Goal: Check status: Check status

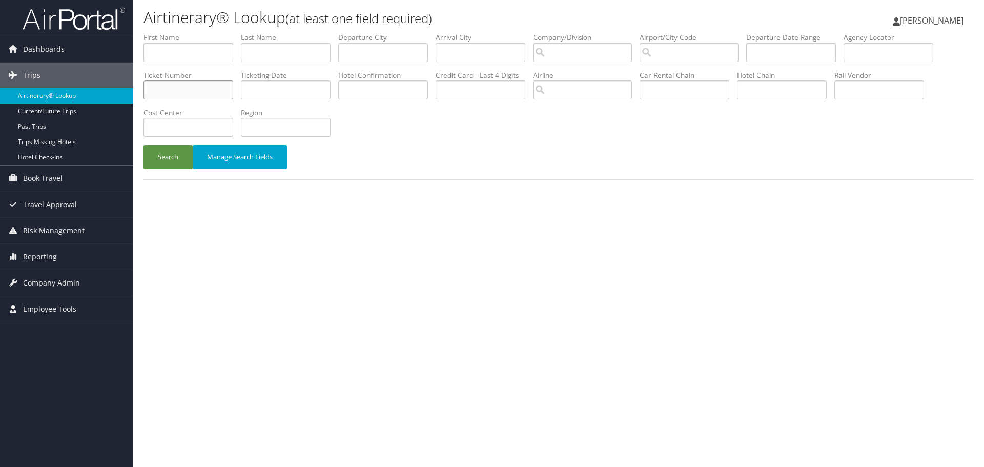
click at [191, 92] on input "text" at bounding box center [188, 89] width 90 height 19
paste input "0017161051297"
type input "0017161051297"
click at [164, 154] on button "Search" at bounding box center [167, 157] width 49 height 24
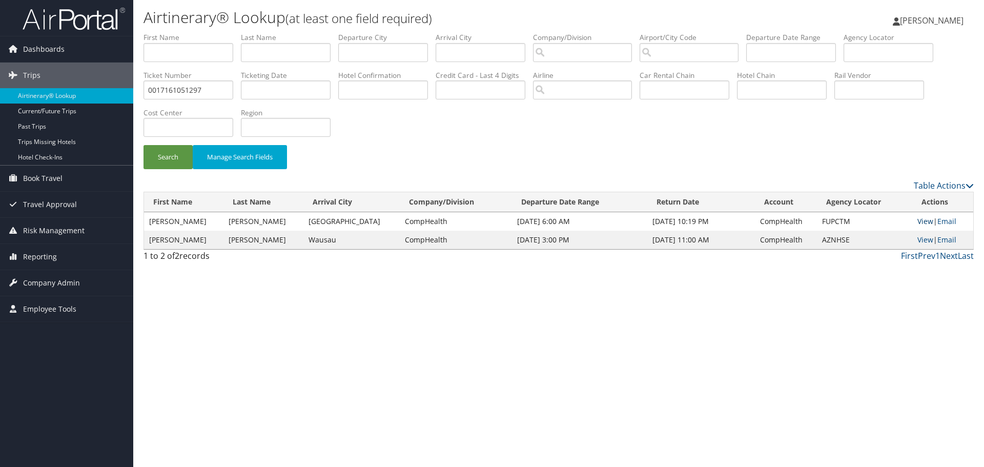
click at [918, 222] on link "View" at bounding box center [925, 221] width 16 height 10
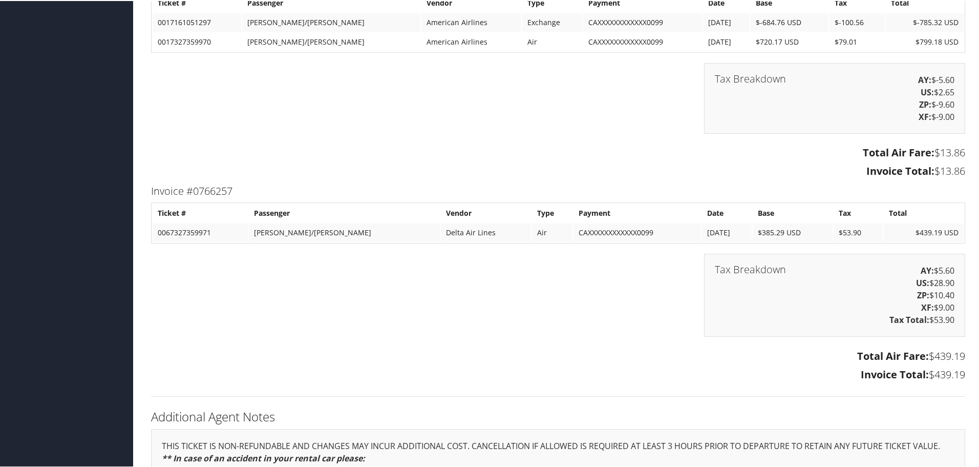
scroll to position [1588, 0]
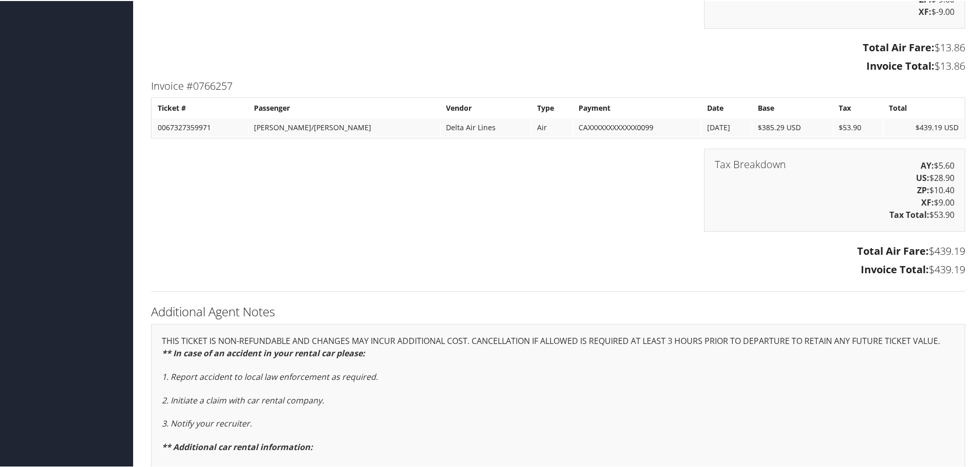
drag, startPoint x: 979, startPoint y: 404, endPoint x: 983, endPoint y: 365, distance: 39.1
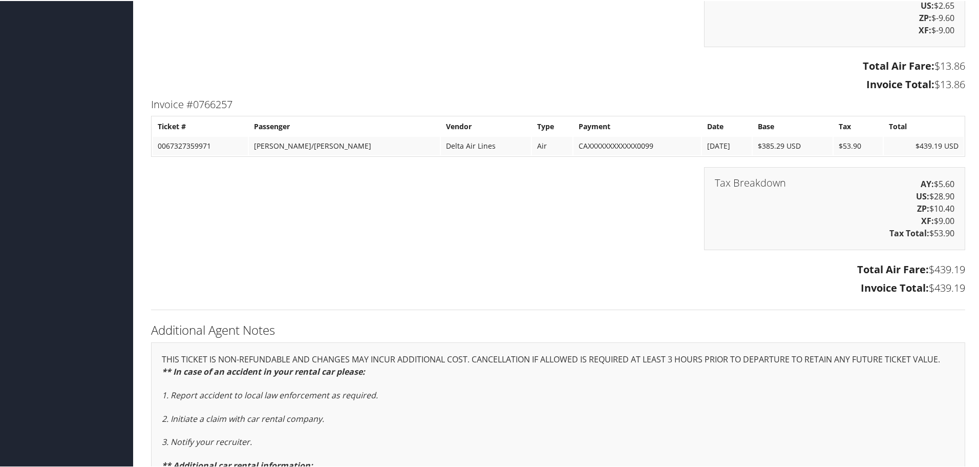
scroll to position [1701, 0]
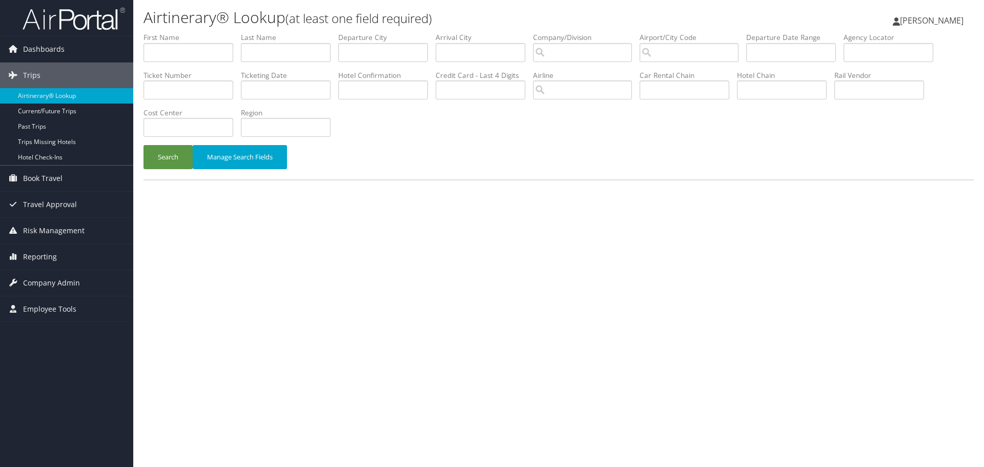
click at [216, 77] on label "Ticket Number" at bounding box center [191, 75] width 97 height 10
click at [206, 88] on input "text" at bounding box center [188, 89] width 90 height 19
paste input "0067326360677"
type input "0067326360677"
click at [143, 145] on button "Search" at bounding box center [167, 157] width 49 height 24
